Goal: Information Seeking & Learning: Learn about a topic

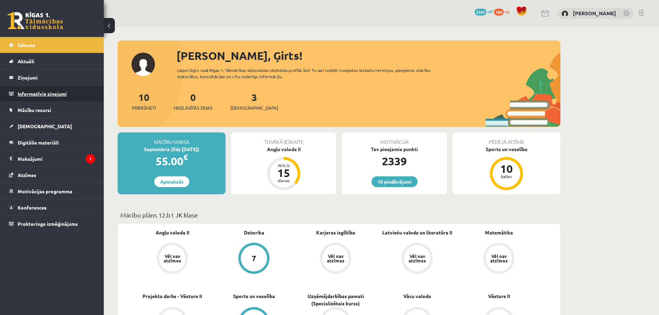
click at [43, 95] on legend "Informatīvie ziņojumi 0" at bounding box center [56, 94] width 77 height 16
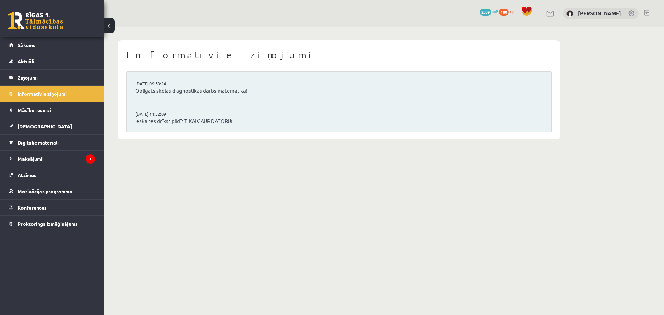
click at [156, 93] on link "Obligāts skolas diagnostikas darbs matemātikā!" at bounding box center [338, 91] width 407 height 8
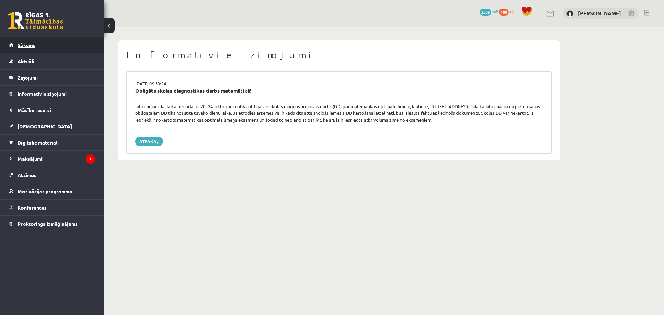
click at [23, 46] on span "Sākums" at bounding box center [27, 45] width 18 height 6
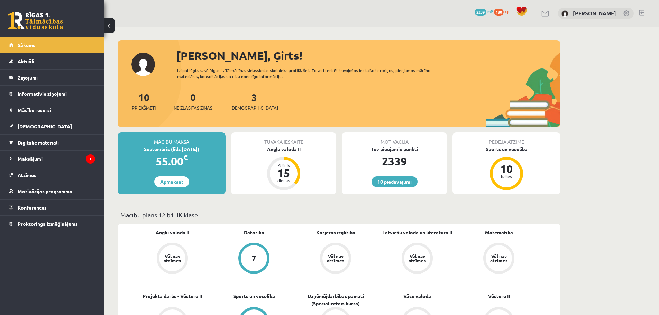
click at [642, 12] on link at bounding box center [641, 13] width 5 height 6
click at [32, 128] on span "[DEMOGRAPHIC_DATA]" at bounding box center [45, 126] width 54 height 6
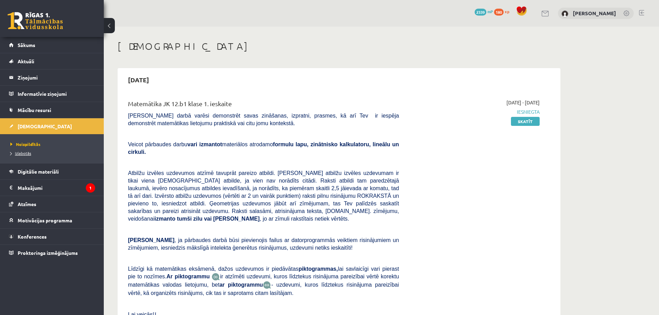
click at [26, 155] on span "Izlabotās" at bounding box center [20, 153] width 21 height 6
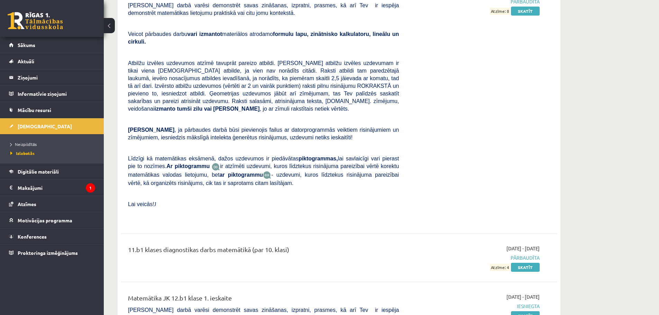
scroll to position [1591, 0]
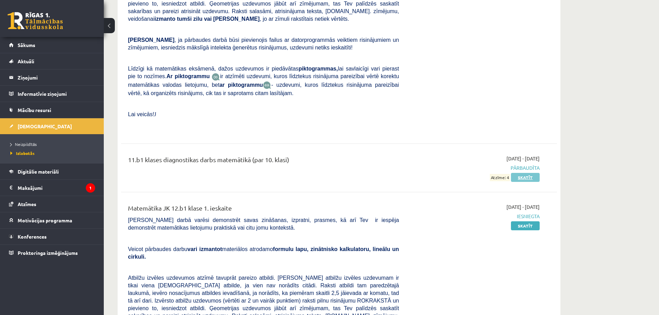
click at [529, 173] on link "Skatīt" at bounding box center [525, 177] width 29 height 9
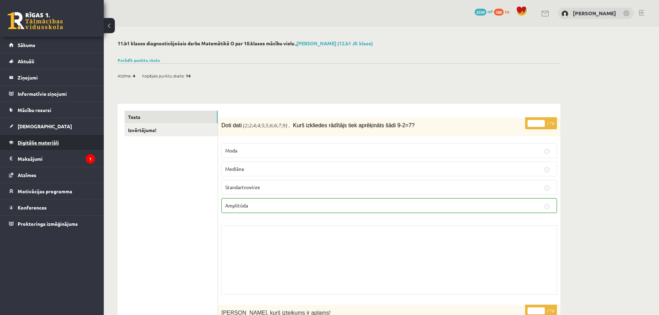
click at [42, 143] on span "Digitālie materiāli" at bounding box center [38, 142] width 41 height 6
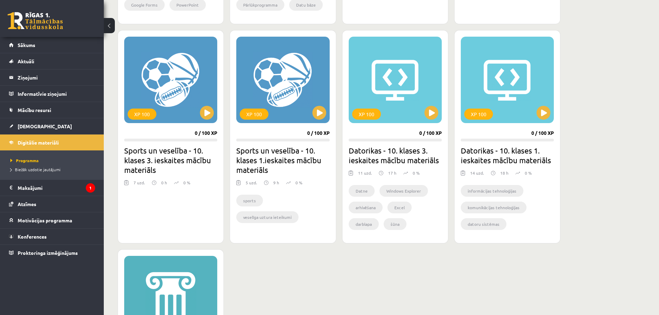
scroll to position [381, 0]
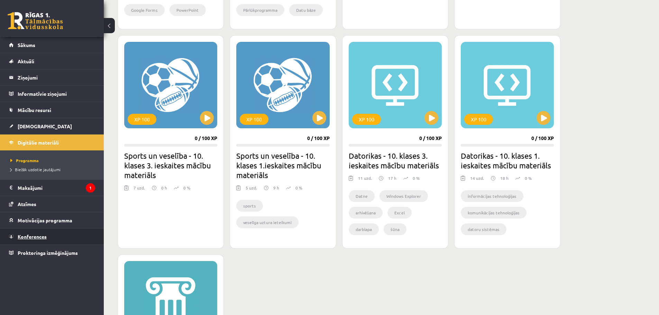
click at [36, 238] on span "Konferences" at bounding box center [32, 236] width 29 height 6
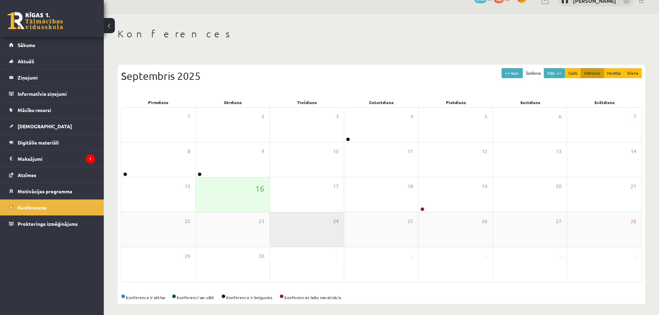
scroll to position [16, 0]
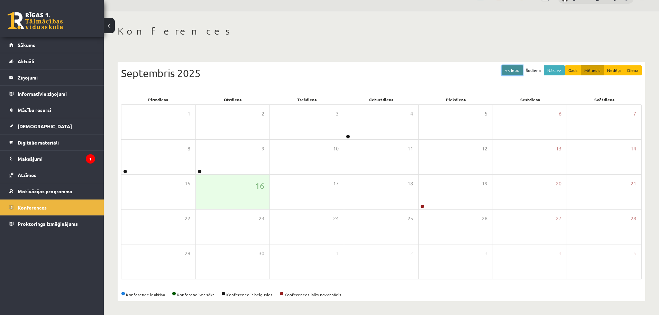
click at [518, 70] on button "<< Iepr." at bounding box center [512, 70] width 21 height 10
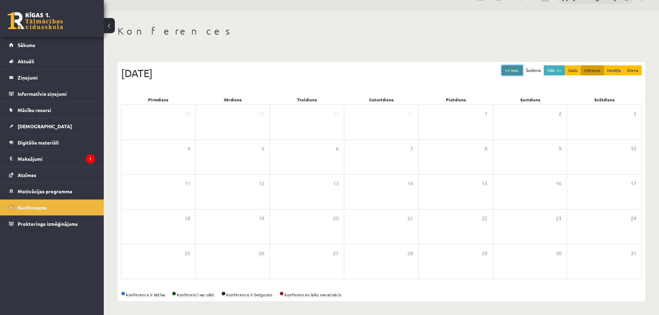
click at [518, 70] on button "<< Iepr." at bounding box center [512, 70] width 21 height 10
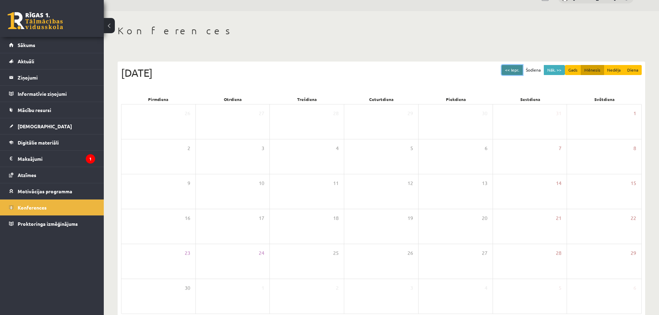
click at [518, 70] on button "<< Iepr." at bounding box center [512, 70] width 21 height 10
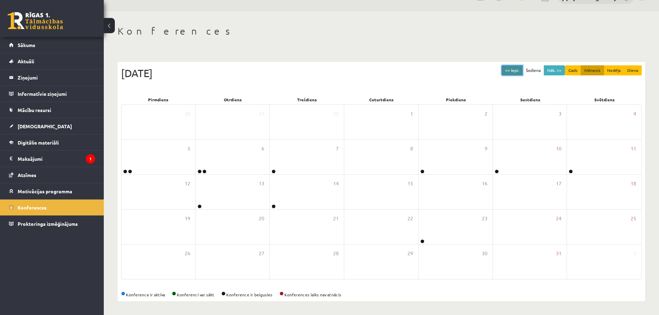
click at [518, 70] on button "<< Iepr." at bounding box center [512, 70] width 21 height 10
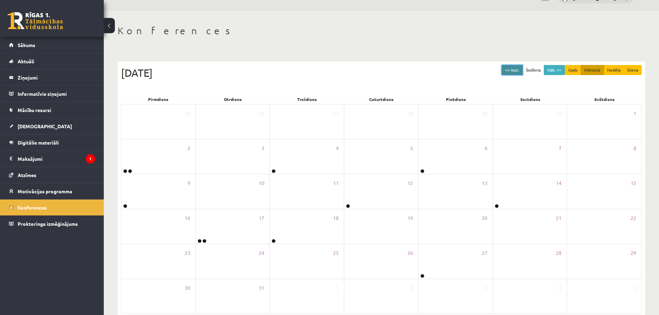
click at [517, 70] on button "<< Iepr." at bounding box center [512, 70] width 21 height 10
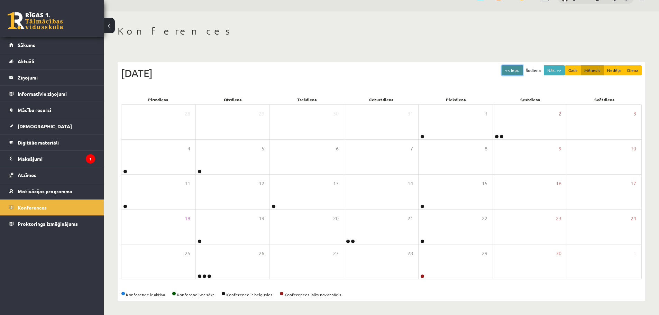
click at [517, 70] on button "<< Iepr." at bounding box center [512, 70] width 21 height 10
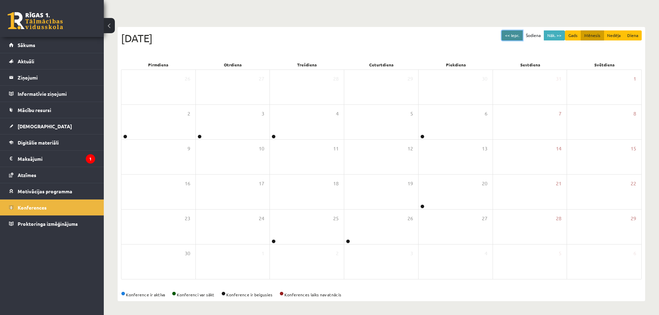
scroll to position [51, 0]
click at [577, 36] on button "Gads" at bounding box center [573, 35] width 16 height 10
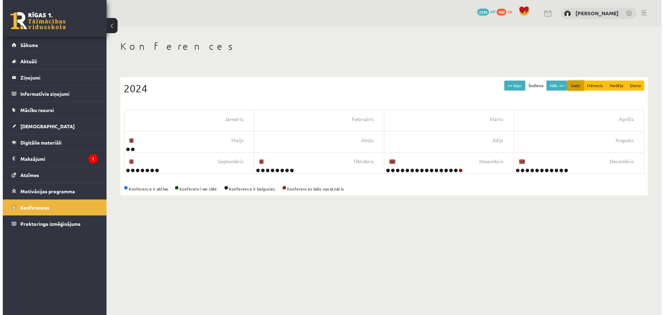
scroll to position [0, 0]
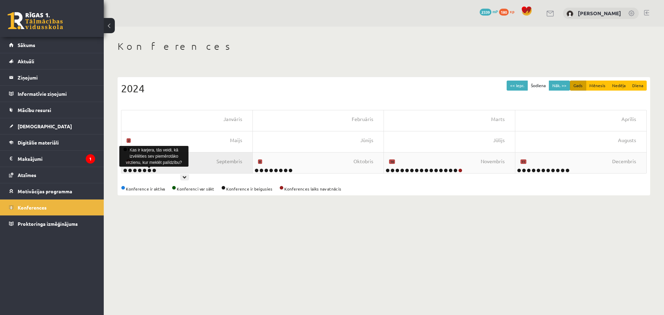
click at [149, 169] on link at bounding box center [149, 170] width 4 height 4
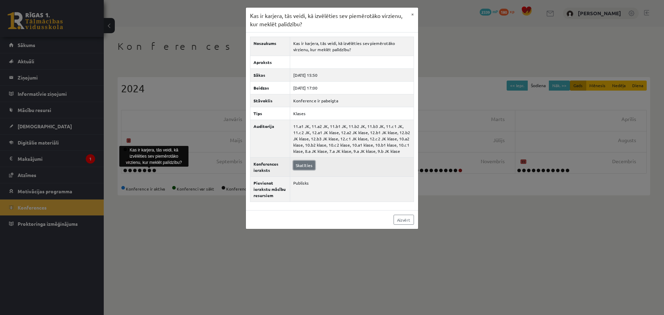
click at [309, 167] on link "Skatīties" at bounding box center [304, 165] width 22 height 9
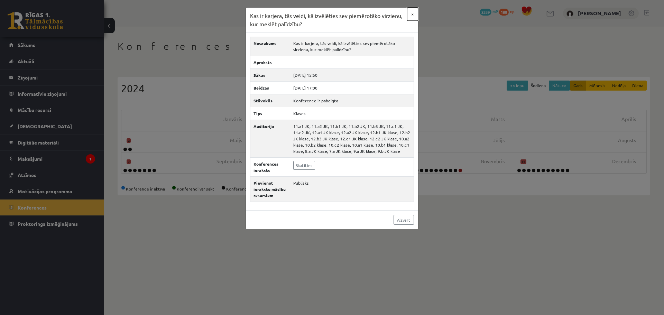
click at [414, 11] on button "×" at bounding box center [412, 14] width 11 height 13
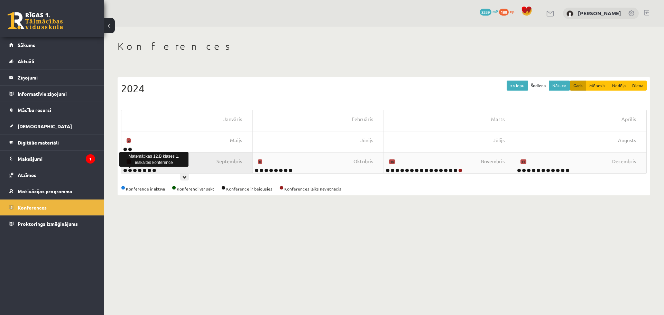
click at [130, 170] on link at bounding box center [130, 170] width 4 height 4
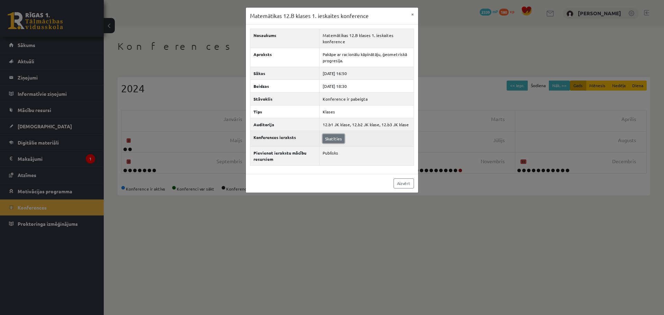
click at [338, 140] on link "Skatīties" at bounding box center [334, 138] width 22 height 9
click at [412, 15] on button "×" at bounding box center [412, 14] width 11 height 13
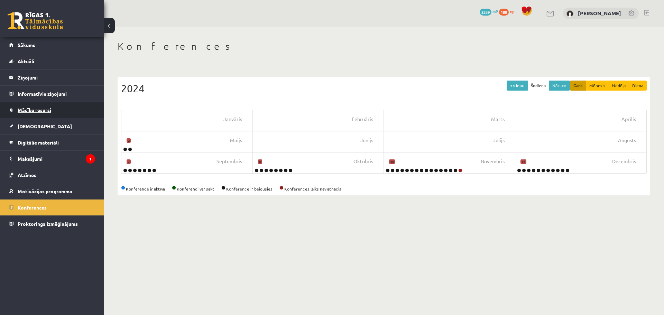
click at [41, 111] on span "Mācību resursi" at bounding box center [35, 110] width 34 height 6
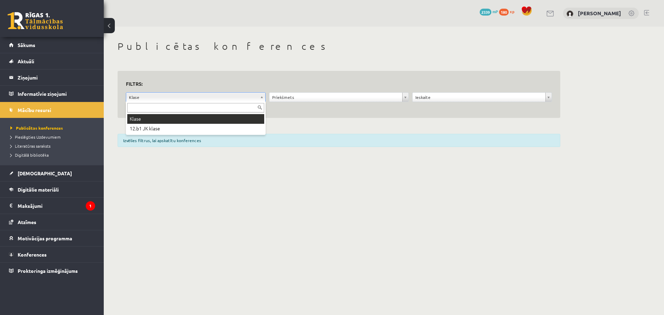
click at [190, 110] on input "text" at bounding box center [195, 108] width 137 height 10
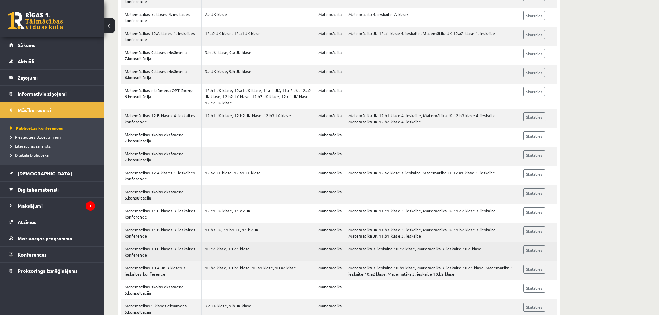
scroll to position [346, 0]
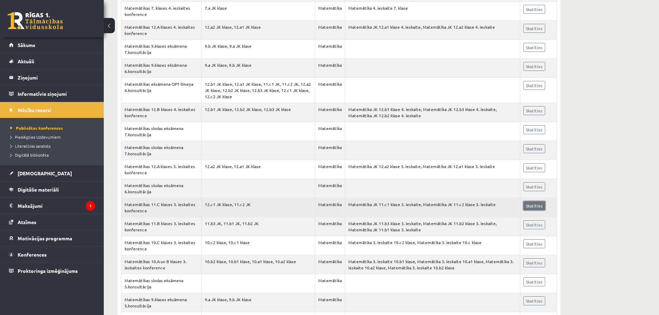
click at [539, 207] on link "Skatīties" at bounding box center [534, 205] width 22 height 9
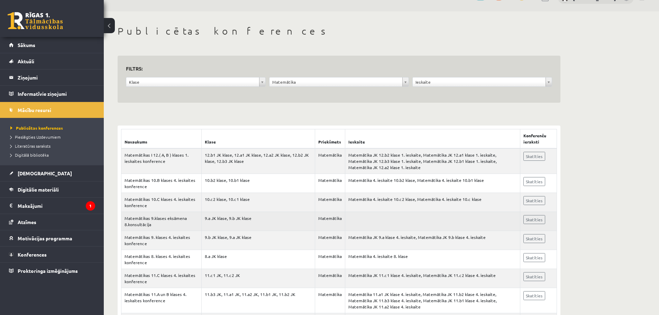
scroll to position [0, 0]
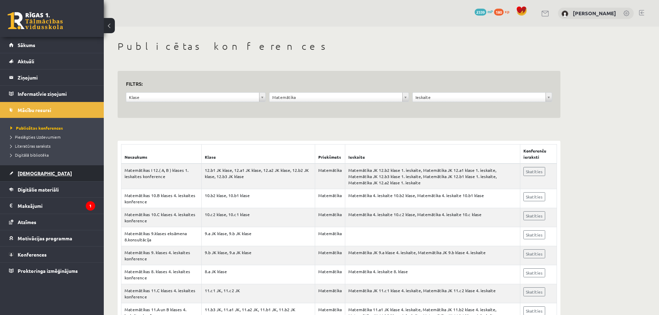
click at [34, 174] on span "[DEMOGRAPHIC_DATA]" at bounding box center [45, 173] width 54 height 6
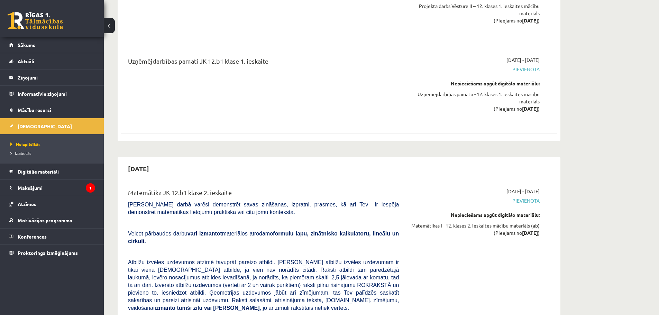
scroll to position [1107, 0]
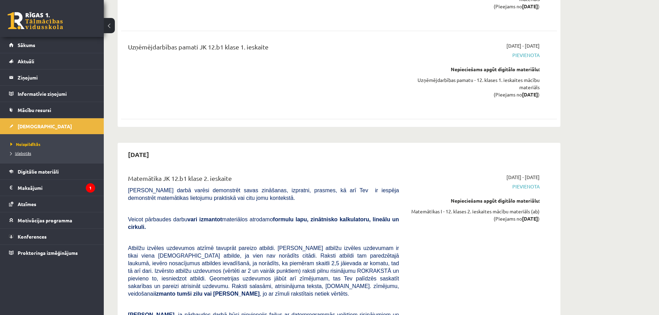
click at [23, 154] on span "Izlabotās" at bounding box center [20, 153] width 21 height 6
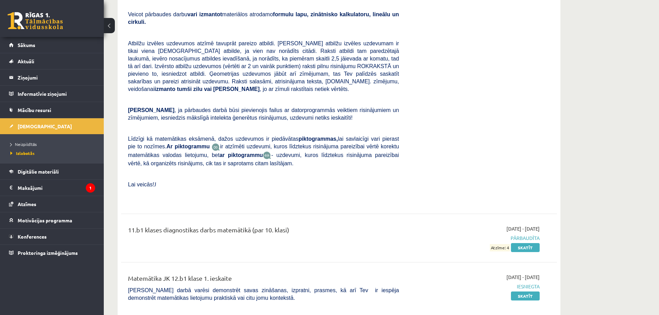
scroll to position [1522, 0]
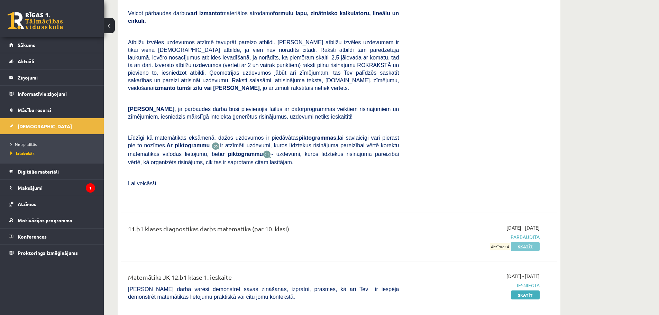
click at [526, 242] on link "Skatīt" at bounding box center [525, 246] width 29 height 9
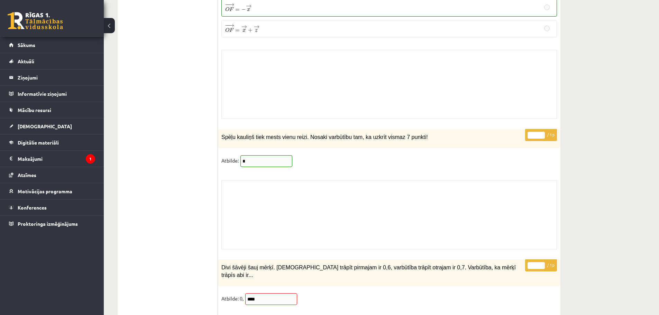
scroll to position [4427, 0]
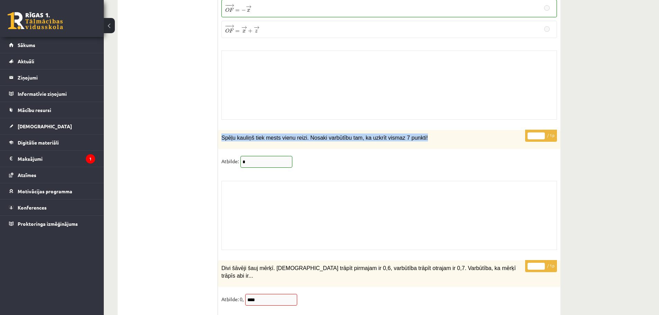
drag, startPoint x: 221, startPoint y: 132, endPoint x: 427, endPoint y: 131, distance: 205.5
click at [427, 134] on p "Spēļu kauliņš tiek mests vienu reizi. Nosaki varbūtību tam, ka uzkrīt vismaz 7 …" at bounding box center [371, 138] width 301 height 8
copy span "Spēļu kauliņš tiek mests vienu reizi. Nosaki varbūtību tam, ka uzkrīt vismaz 7 …"
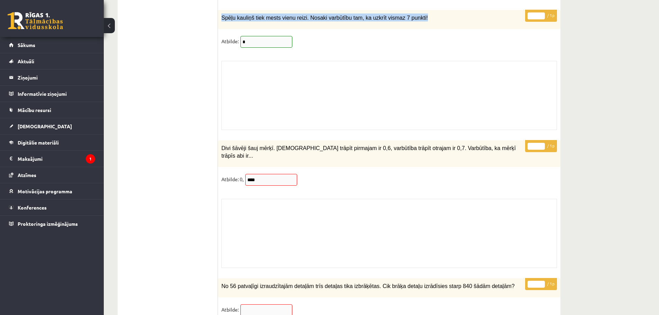
scroll to position [4566, 0]
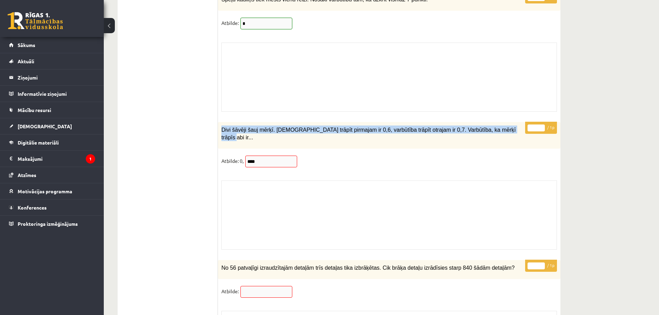
drag, startPoint x: 222, startPoint y: 123, endPoint x: 489, endPoint y: 124, distance: 267.4
click at [489, 126] on p "Divi šāvēji šauj mērķī. [DEMOGRAPHIC_DATA] trāpīt pirmajam ir 0,6, varbūtība tr…" at bounding box center [371, 134] width 301 height 16
copy span "Divi šāvēji šauj mērķī. [DEMOGRAPHIC_DATA] trāpīt pirmajam ir 0,6, varbūtība tr…"
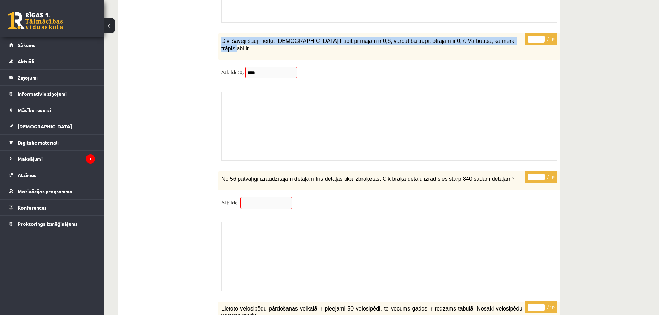
scroll to position [4670, 0]
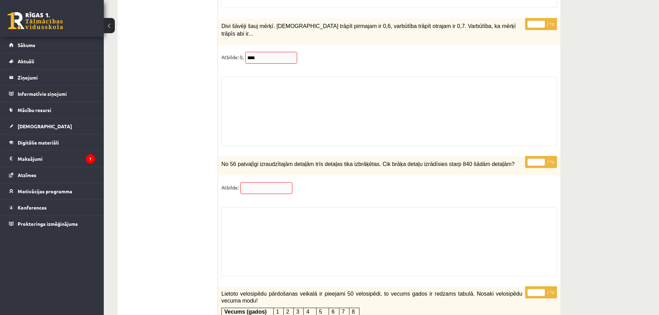
click at [222, 161] on span "No 56 patvaļīgi izraudzītajām detaļām trīs detaļas tika izbrāķētas. Cik brāķa d…" at bounding box center [367, 164] width 293 height 6
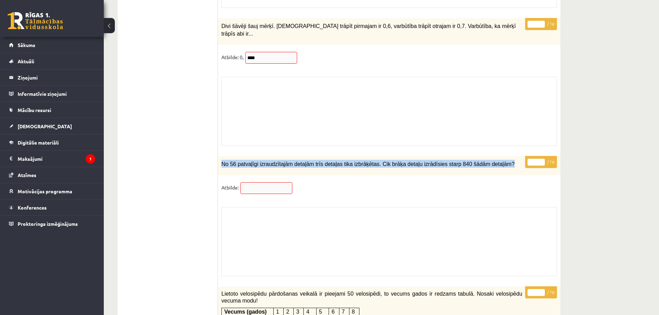
drag, startPoint x: 222, startPoint y: 153, endPoint x: 487, endPoint y: 151, distance: 264.6
click at [487, 160] on p "No 56 patvaļīgi izraudzītajām detaļām trīs detaļas tika izbrāķētas. Cik brāķa d…" at bounding box center [371, 164] width 301 height 8
copy span "No 56 patvaļīgi izraudzītajām detaļām trīs detaļas tika izbrāķētas. Cik brāķa d…"
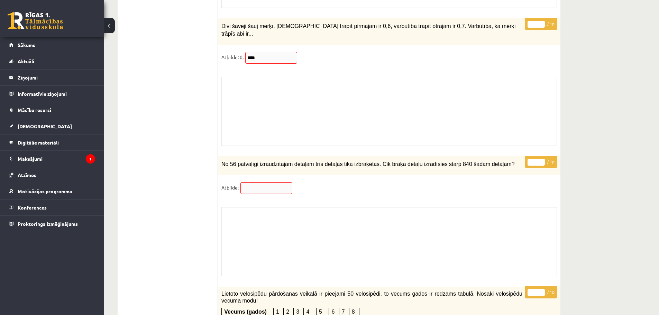
click at [355, 189] on div "* / 1p No 56 patvaļīgi izraudzītajām detaļām trīs detaļas tika izbrāķētas. Cik …" at bounding box center [389, 217] width 342 height 123
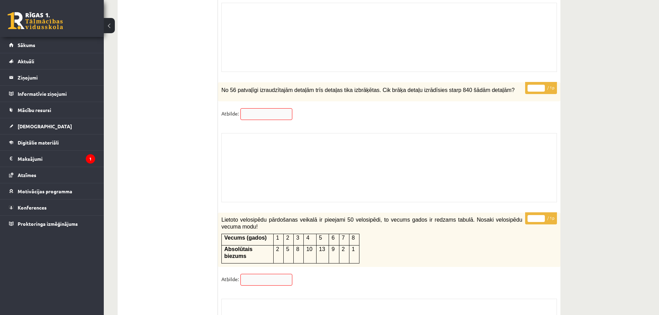
scroll to position [4746, 0]
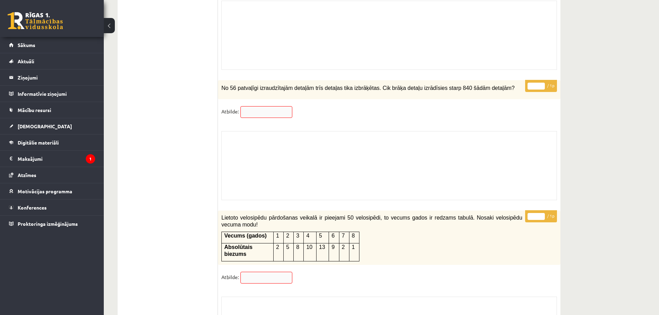
click at [304, 243] on td "10" at bounding box center [310, 252] width 13 height 18
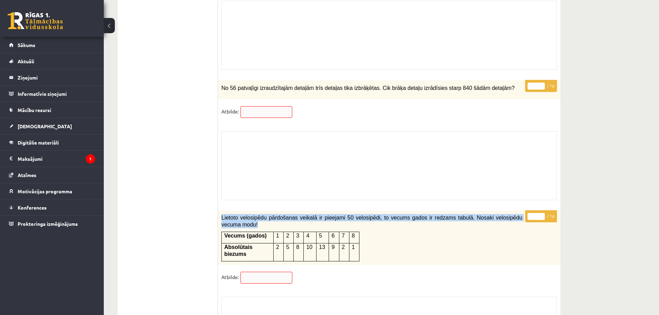
drag, startPoint x: 222, startPoint y: 207, endPoint x: 360, endPoint y: 231, distance: 140.7
click at [360, 231] on div "Lietoto velosipēdu pārdošanas veikalā ir pieejami 50 velosipēdi, to vecums gado…" at bounding box center [389, 238] width 342 height 55
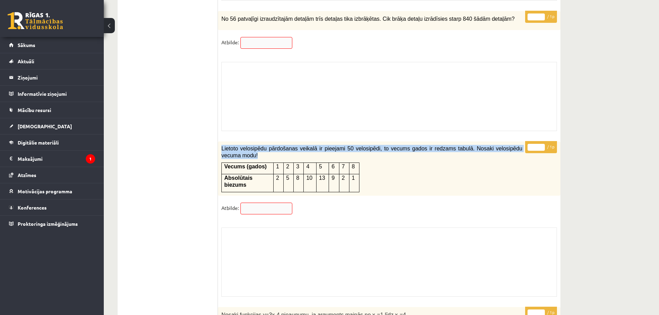
click at [396, 159] on div "Lietoto velosipēdu pārdošanas veikalā ir pieejami 50 velosipēdi, to vecums gado…" at bounding box center [389, 168] width 342 height 55
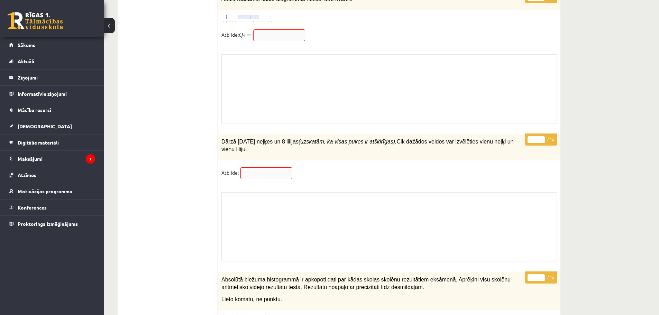
scroll to position [5403, 0]
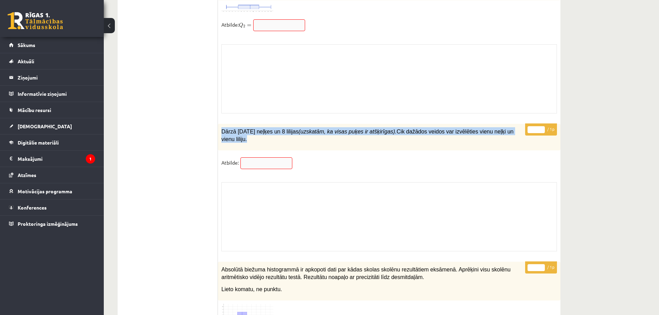
drag, startPoint x: 222, startPoint y: 108, endPoint x: 514, endPoint y: 108, distance: 292.3
click at [514, 127] on p "Dārzā [DATE] neļķes un 8 lilijas (uzskatām, ka visas puķes ir atšķirīgas). Cik …" at bounding box center [371, 135] width 301 height 16
copy span "Dārzā [DATE] neļķes un 8 lilijas (uzskatām, ka visas puķes ir atšķirīgas). Cik …"
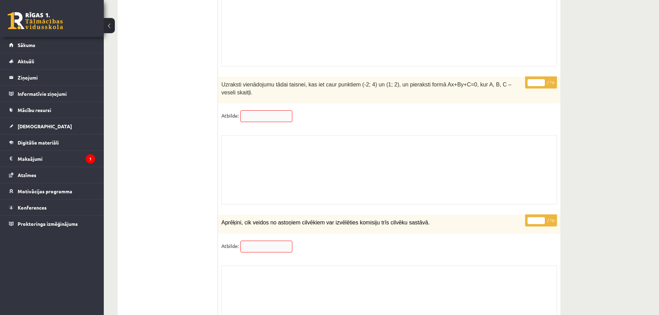
scroll to position [5783, 0]
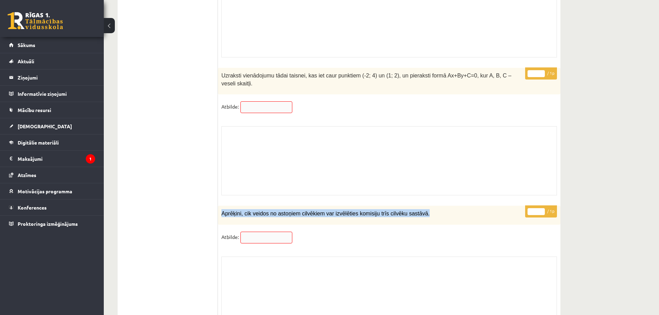
drag, startPoint x: 222, startPoint y: 177, endPoint x: 414, endPoint y: 182, distance: 192.0
click at [414, 206] on div "Aprēķini, cik veidos no astoņiem cilvēkiem var izvēlēties komisiju trīs cilvēku…" at bounding box center [389, 215] width 342 height 19
copy span "Aprēķini, cik veidos no astoņiem cilvēkiem var izvēlēties komisiju trīs cilvēku…"
click at [332, 257] on div "Skolotāja pielikums" at bounding box center [389, 291] width 336 height 69
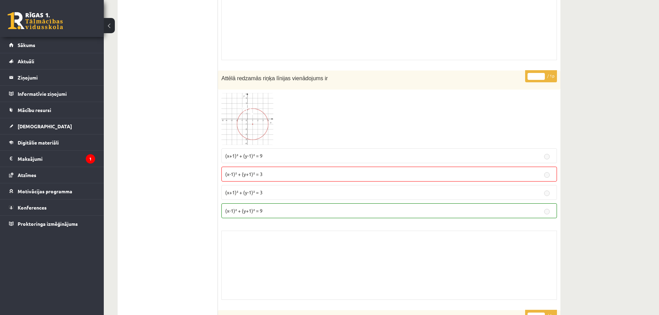
scroll to position [0, 0]
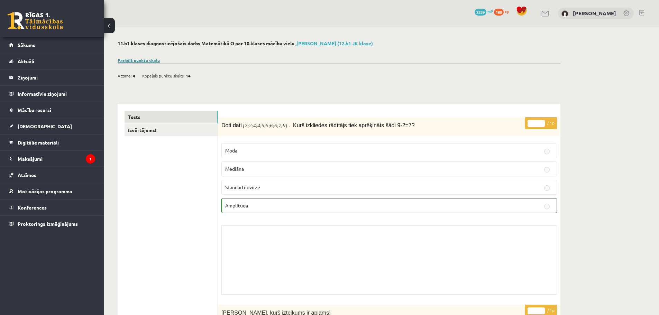
click at [140, 61] on link "Parādīt punktu skalu" at bounding box center [139, 60] width 42 height 6
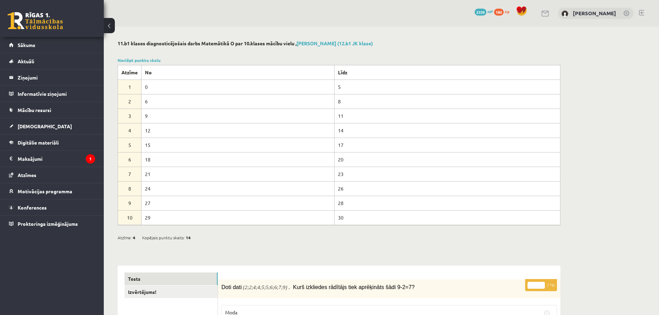
click at [26, 47] on span "Sākums" at bounding box center [27, 45] width 18 height 6
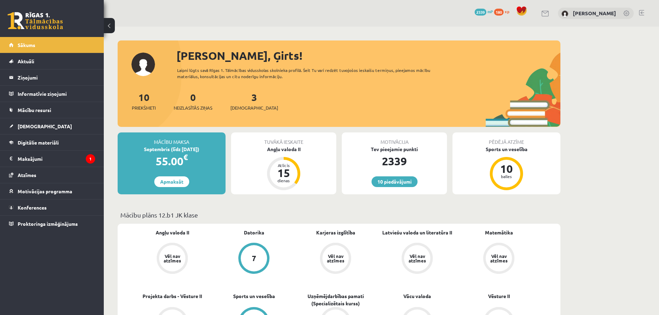
click at [641, 13] on link at bounding box center [641, 13] width 5 height 6
